Goal: Information Seeking & Learning: Find specific fact

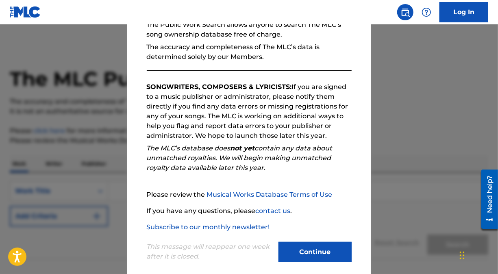
scroll to position [98, 0]
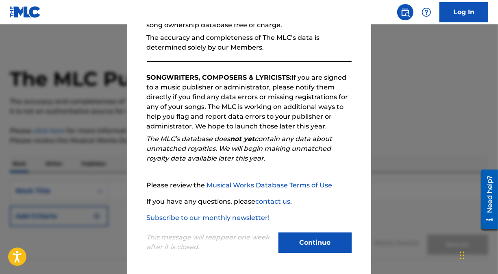
click at [299, 237] on button "Continue" at bounding box center [314, 242] width 73 height 20
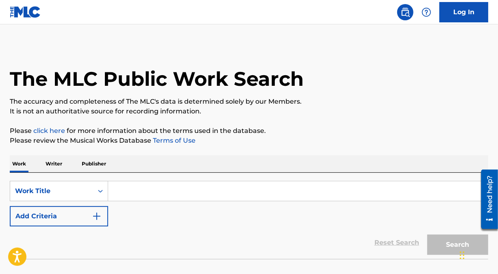
click at [144, 195] on input "Search Form" at bounding box center [298, 191] width 380 height 20
paste input "LA VECINDAD DE LOS LUCHADORES"
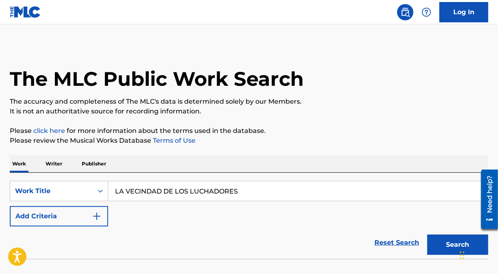
type input "LA VECINDAD DE LOS LUCHADORES"
click at [427, 234] on button "Search" at bounding box center [457, 244] width 61 height 20
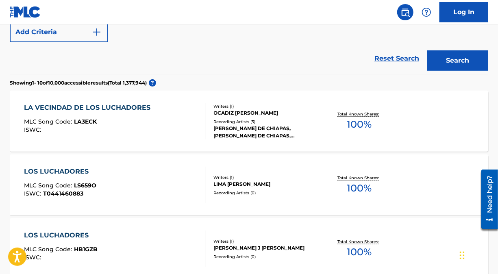
scroll to position [184, 0]
click at [120, 128] on div "ISWC :" at bounding box center [89, 129] width 130 height 6
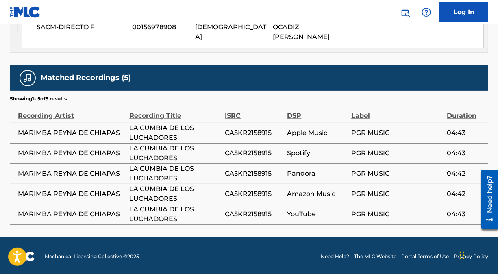
scroll to position [488, 0]
